Goal: Information Seeking & Learning: Learn about a topic

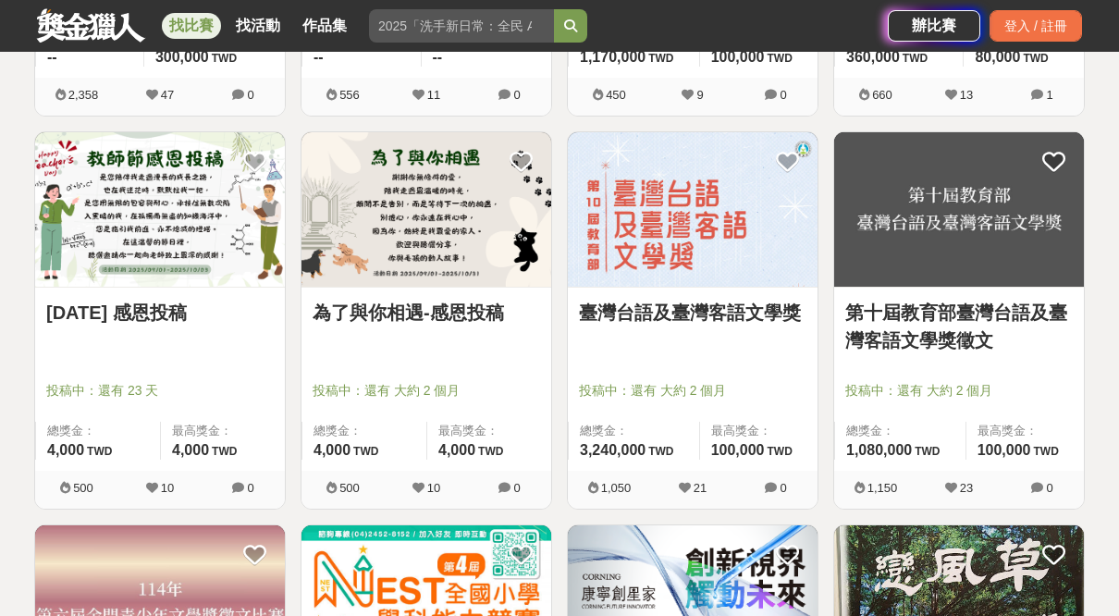
scroll to position [1456, 0]
